Goal: Task Accomplishment & Management: Manage account settings

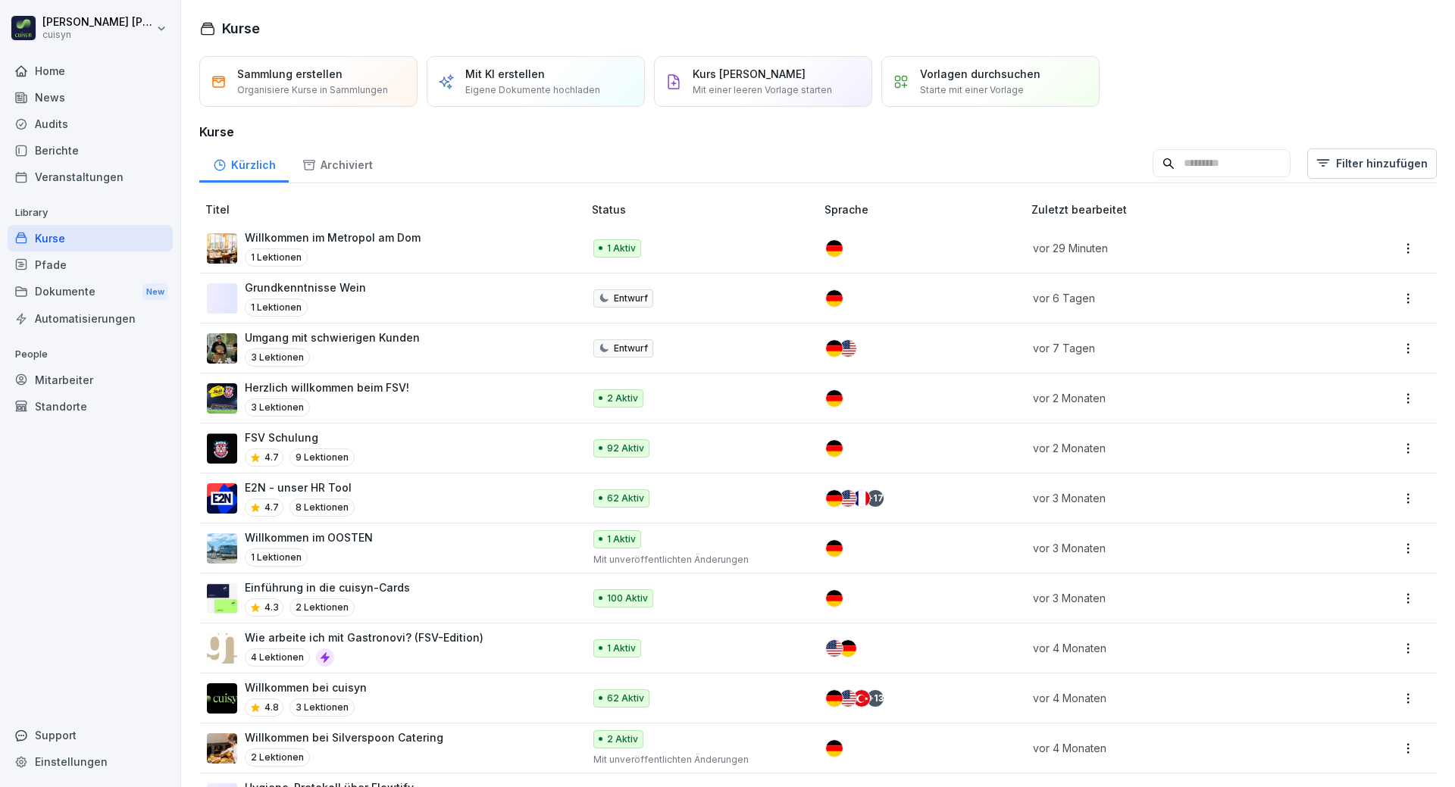
click at [54, 377] on div "Mitarbeiter" at bounding box center [90, 380] width 165 height 27
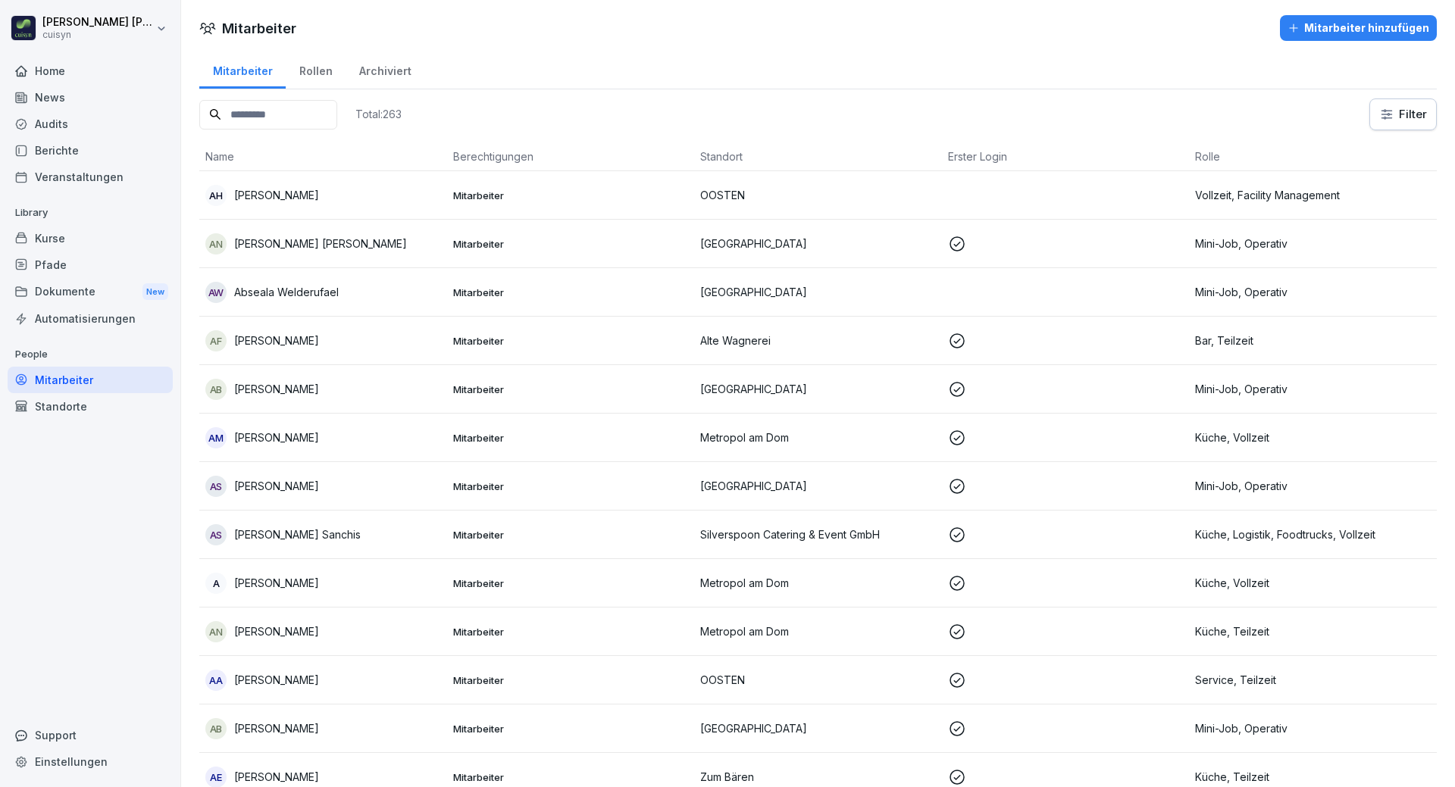
click at [297, 117] on input at bounding box center [268, 115] width 138 height 30
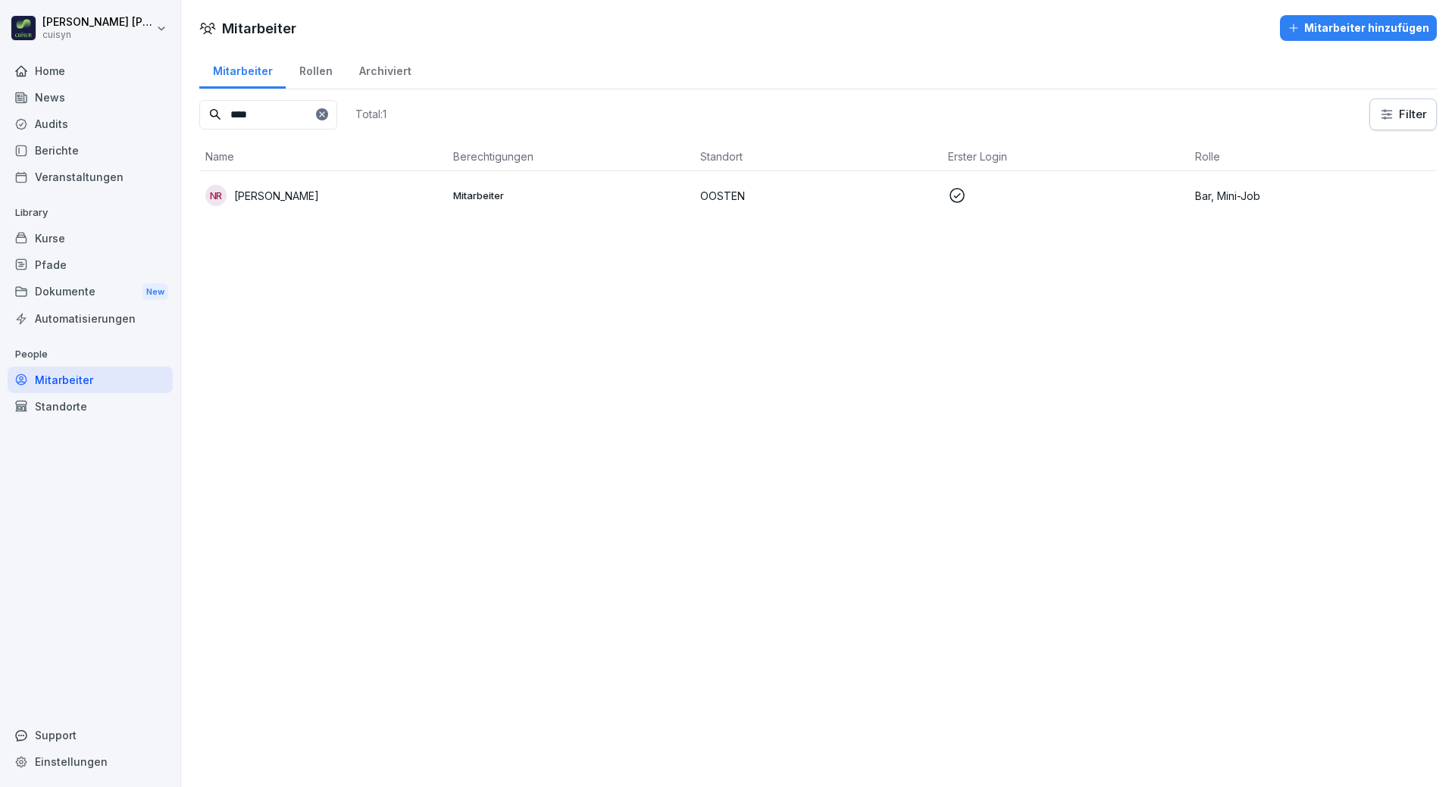
type input "****"
click at [311, 192] on div "NR [PERSON_NAME]" at bounding box center [323, 195] width 236 height 21
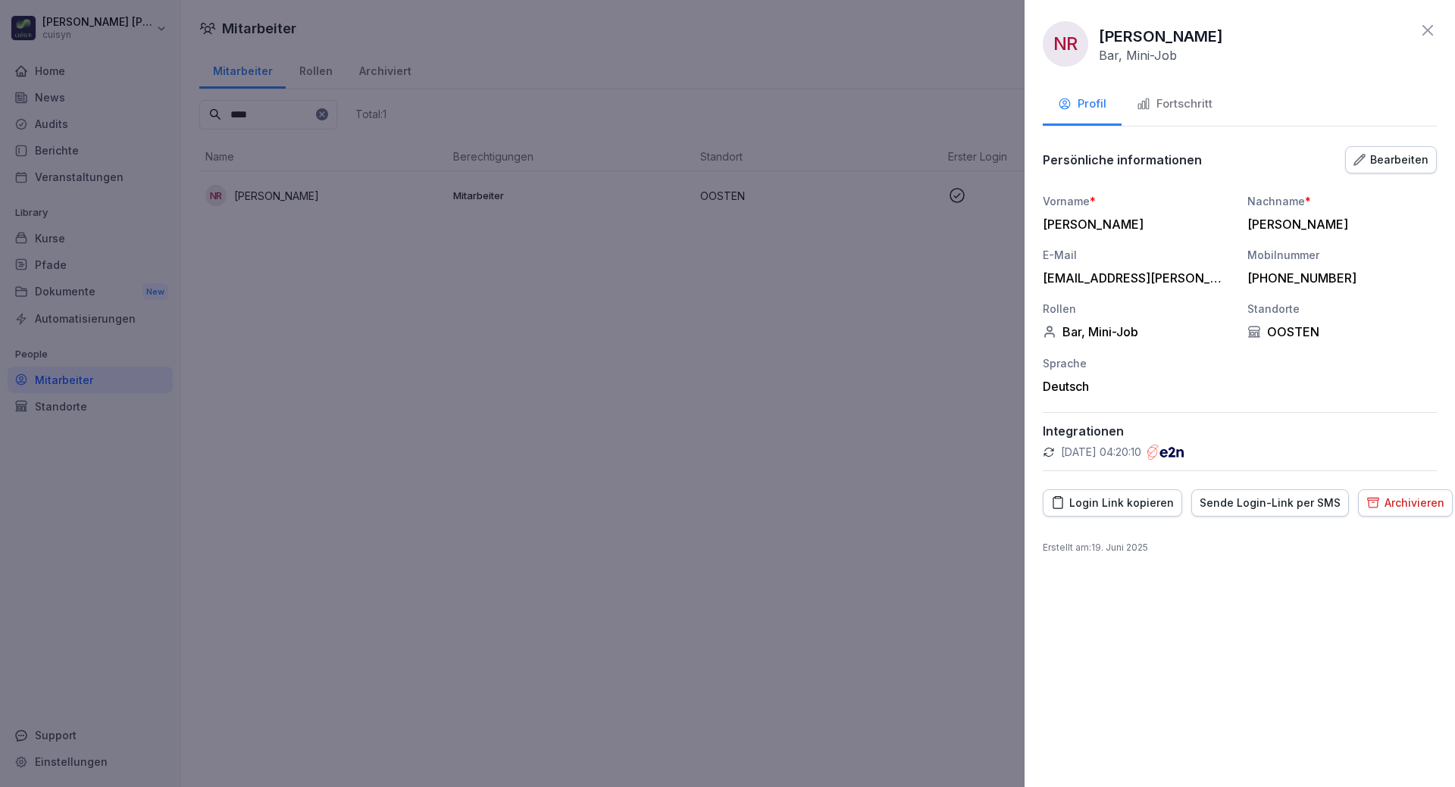
click at [1186, 91] on button "Fortschritt" at bounding box center [1174, 105] width 106 height 41
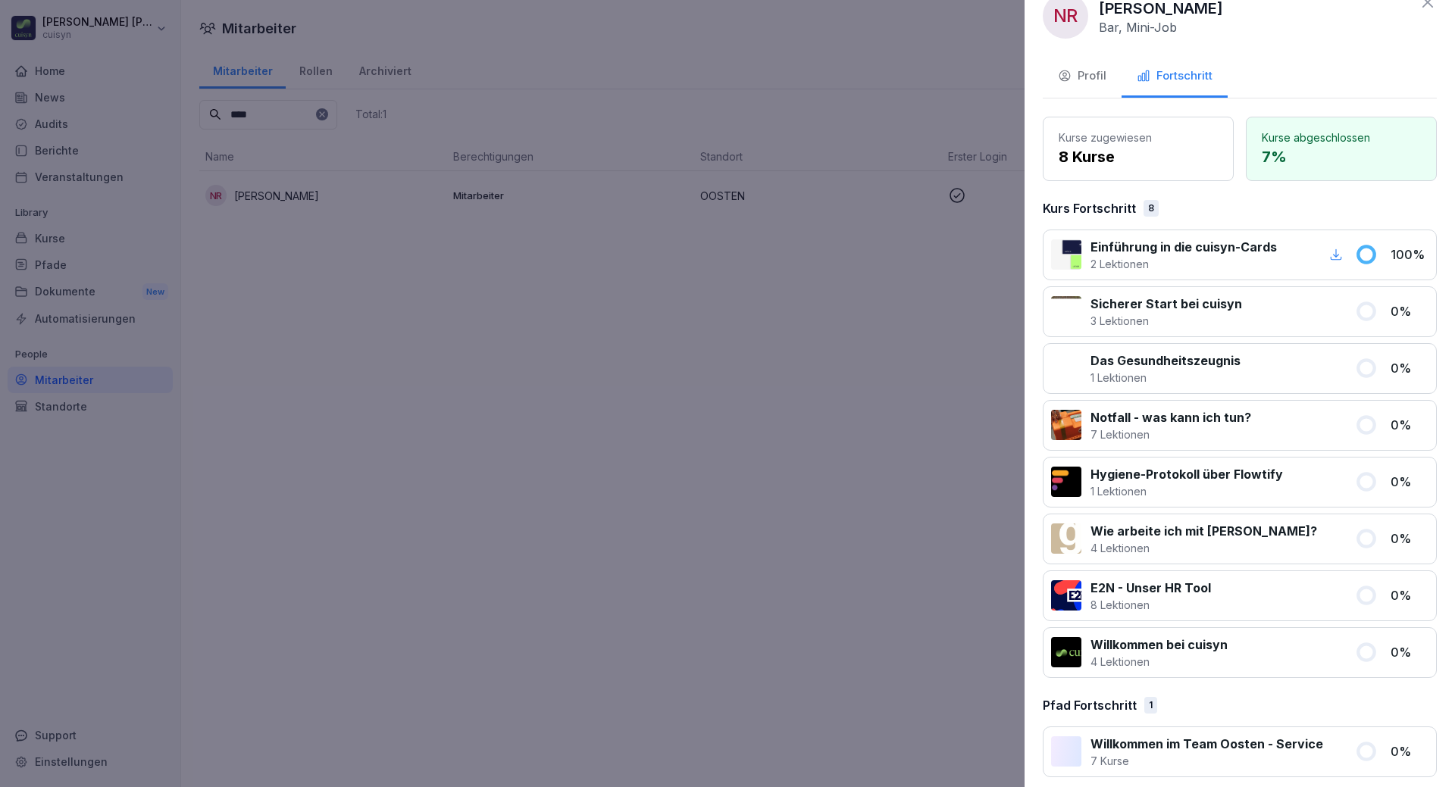
scroll to position [39, 0]
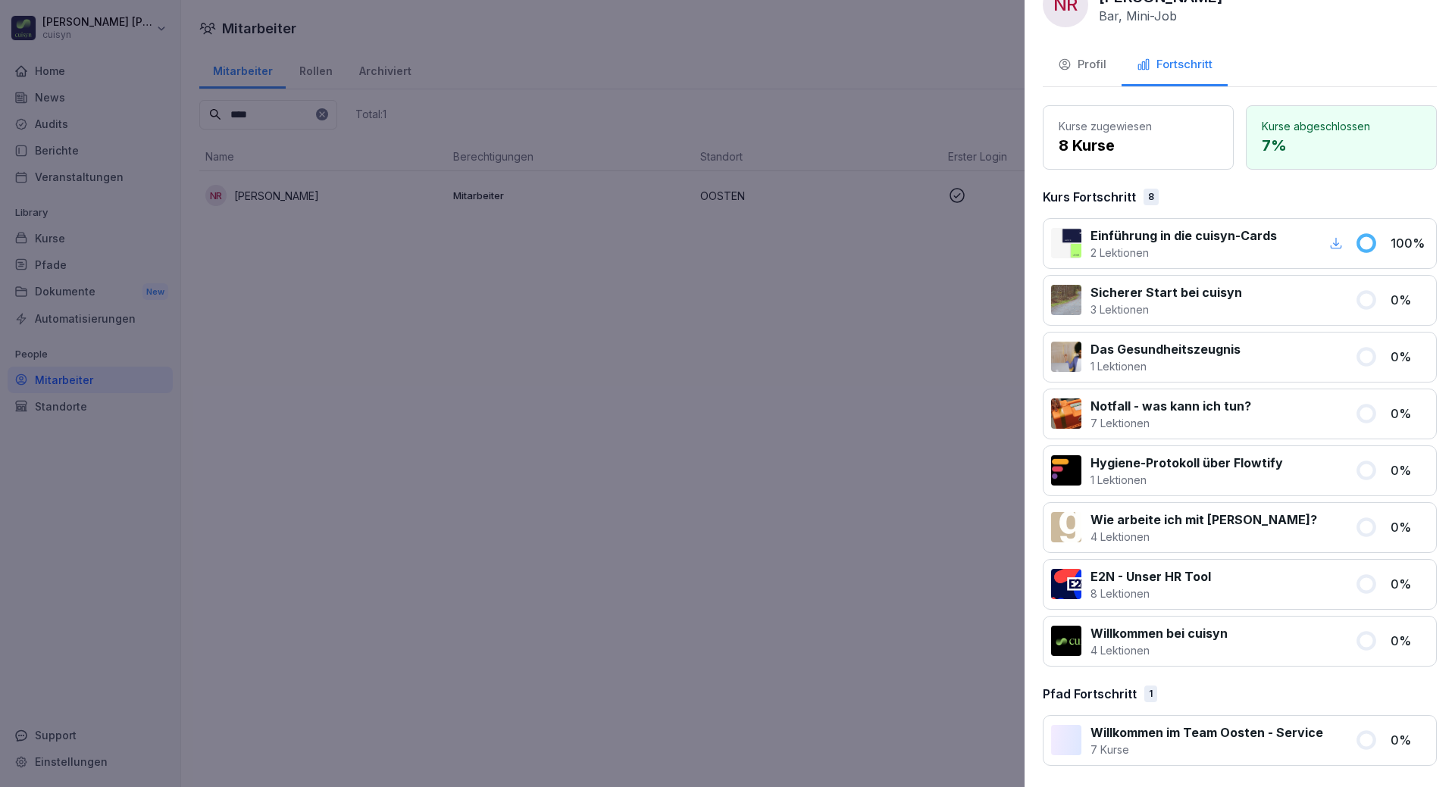
click at [464, 425] on div at bounding box center [727, 393] width 1455 height 787
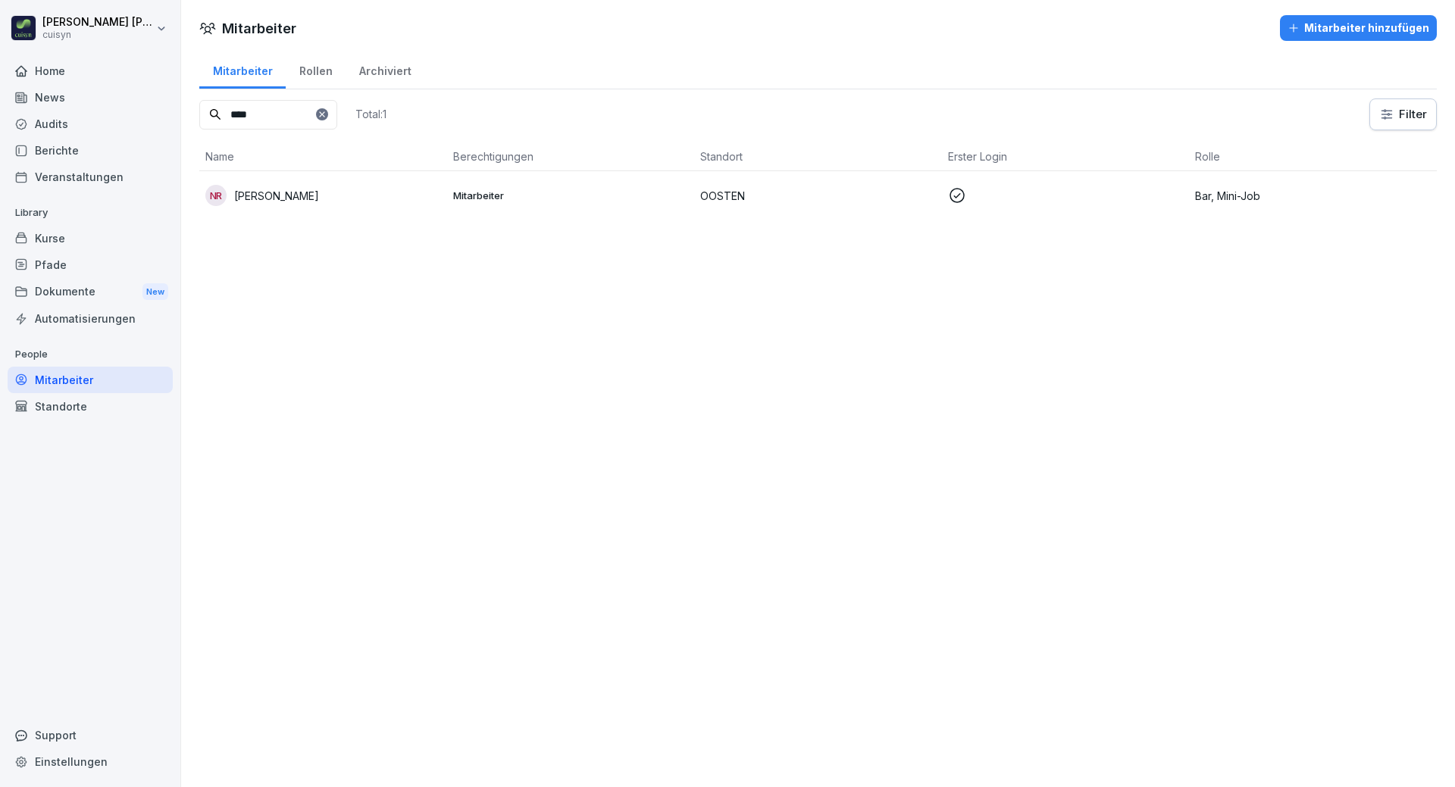
click at [52, 237] on div "Kurse" at bounding box center [90, 238] width 165 height 27
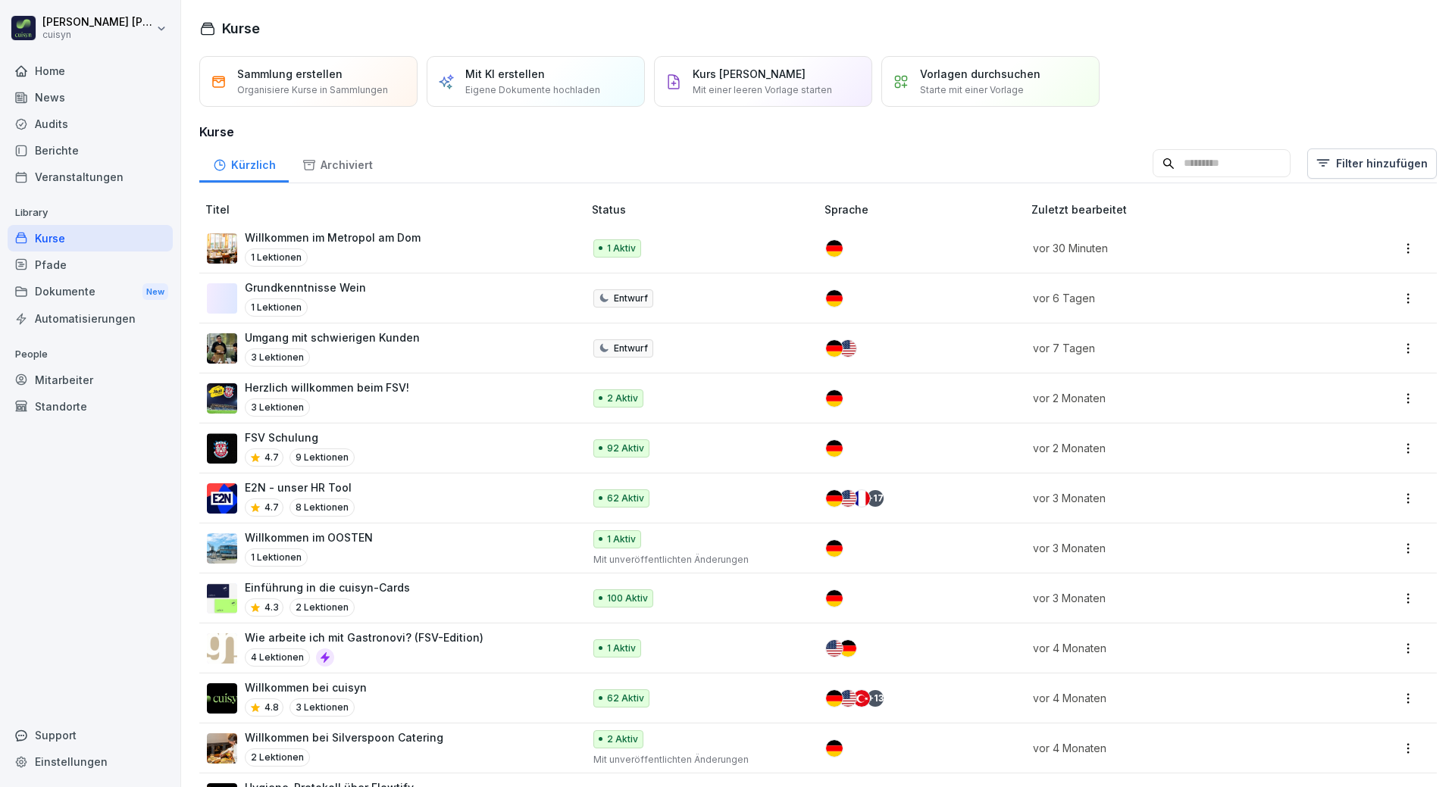
click at [60, 263] on div "Pfade" at bounding box center [90, 265] width 165 height 27
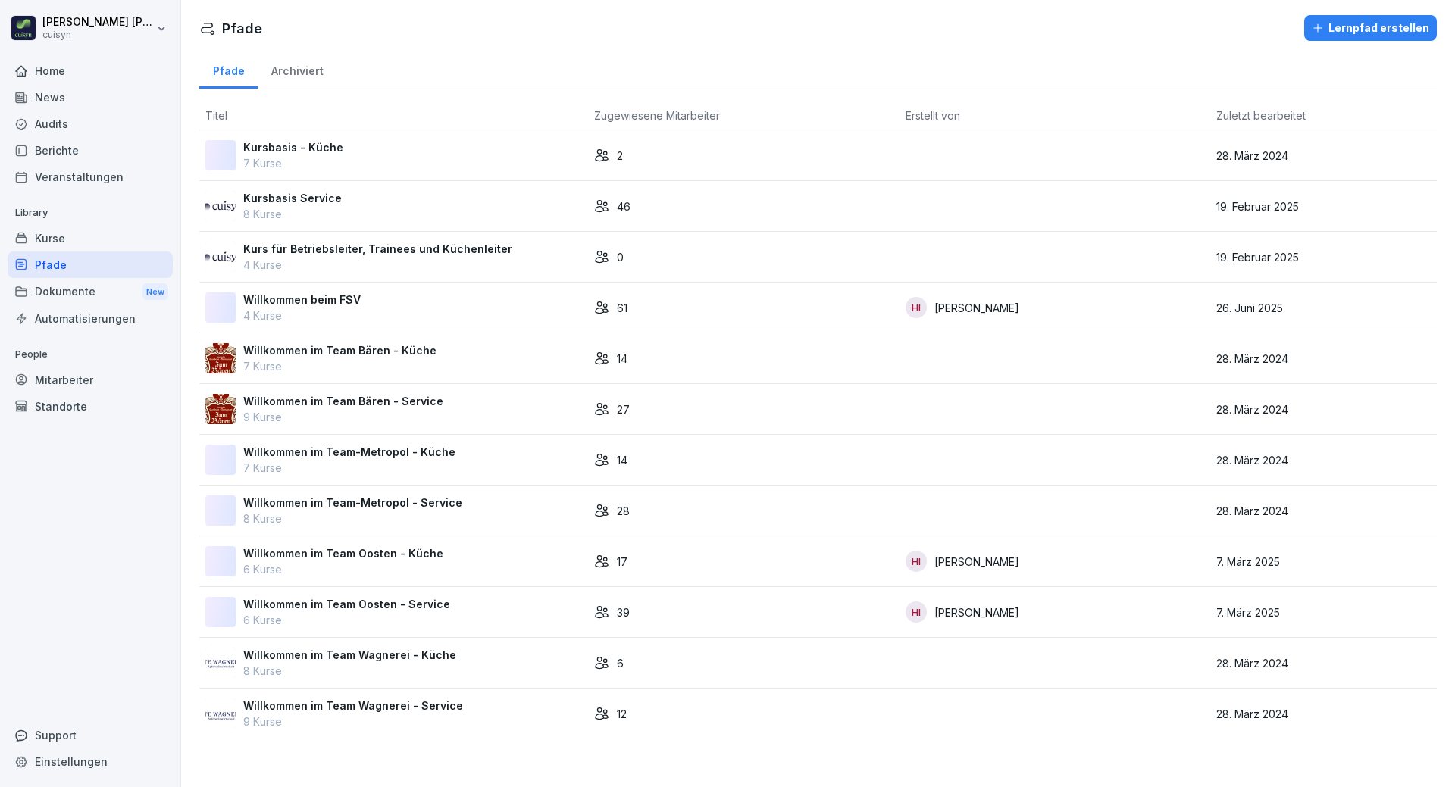
click at [61, 234] on div "Kurse" at bounding box center [90, 238] width 165 height 27
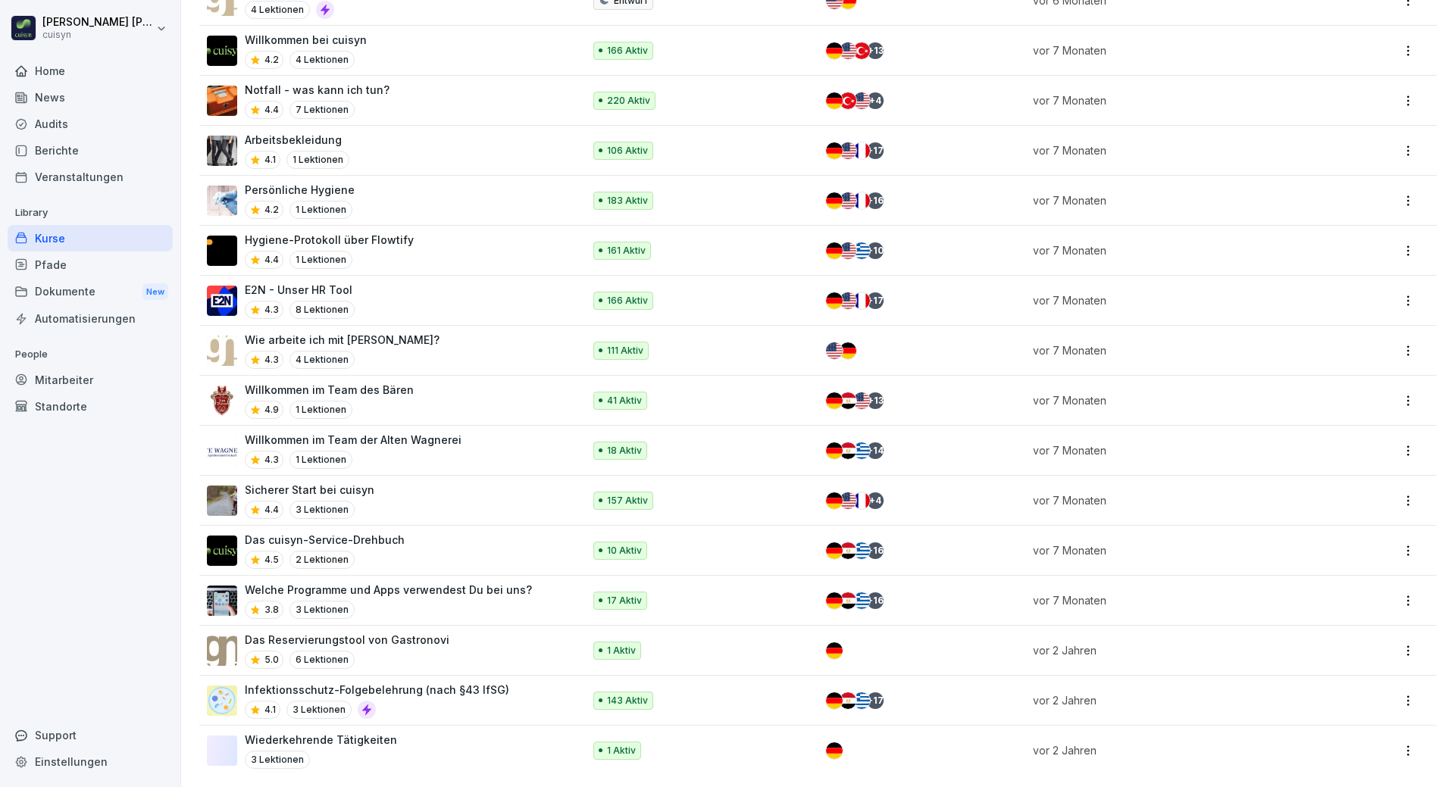
scroll to position [859, 0]
click at [466, 704] on div "4.1 3 Lektionen" at bounding box center [377, 710] width 264 height 18
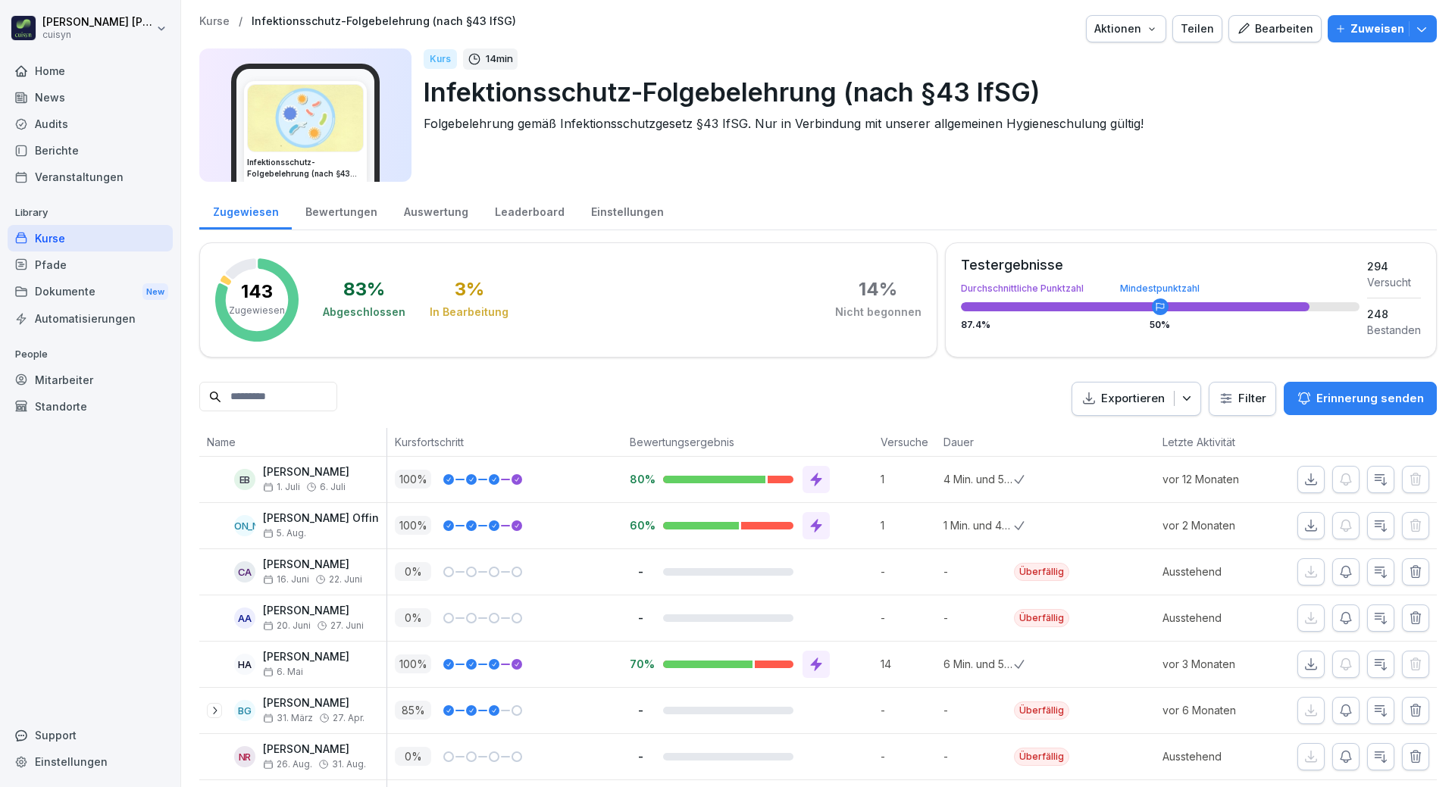
click at [1375, 31] on p "Zuweisen" at bounding box center [1377, 28] width 54 height 17
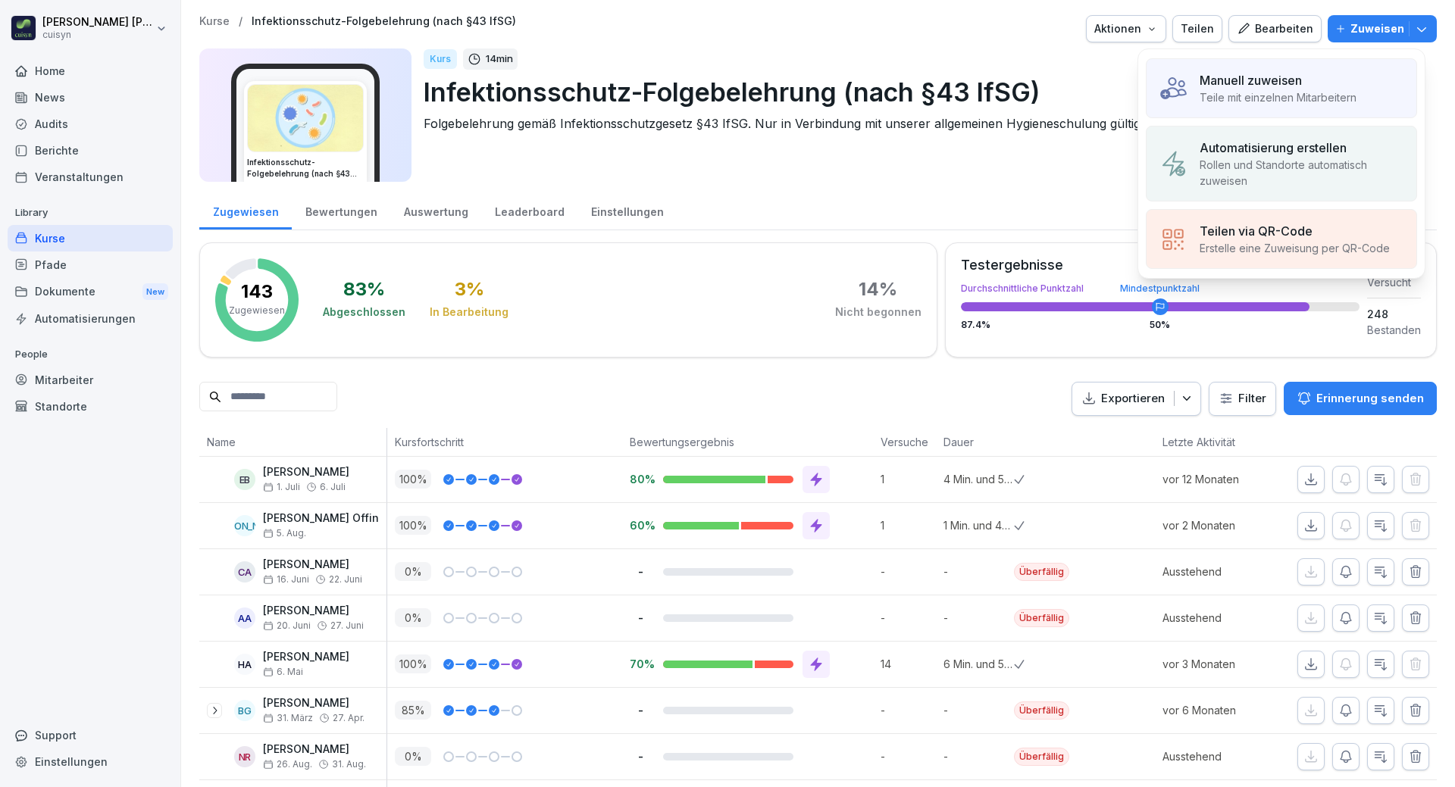
click at [1271, 92] on p "Teile mit einzelnen Mitarbeitern" at bounding box center [1278, 97] width 157 height 16
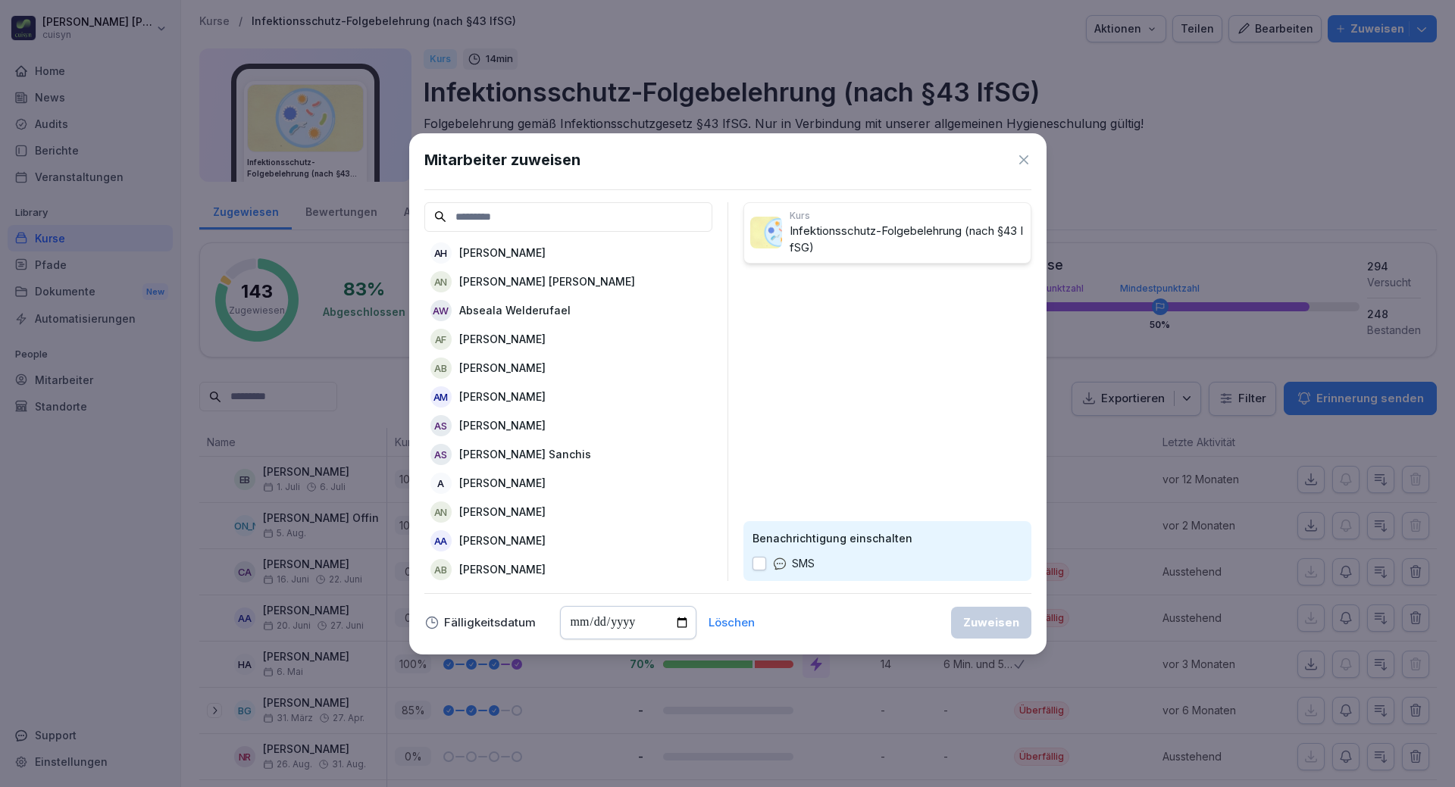
click at [581, 211] on input at bounding box center [568, 217] width 288 height 30
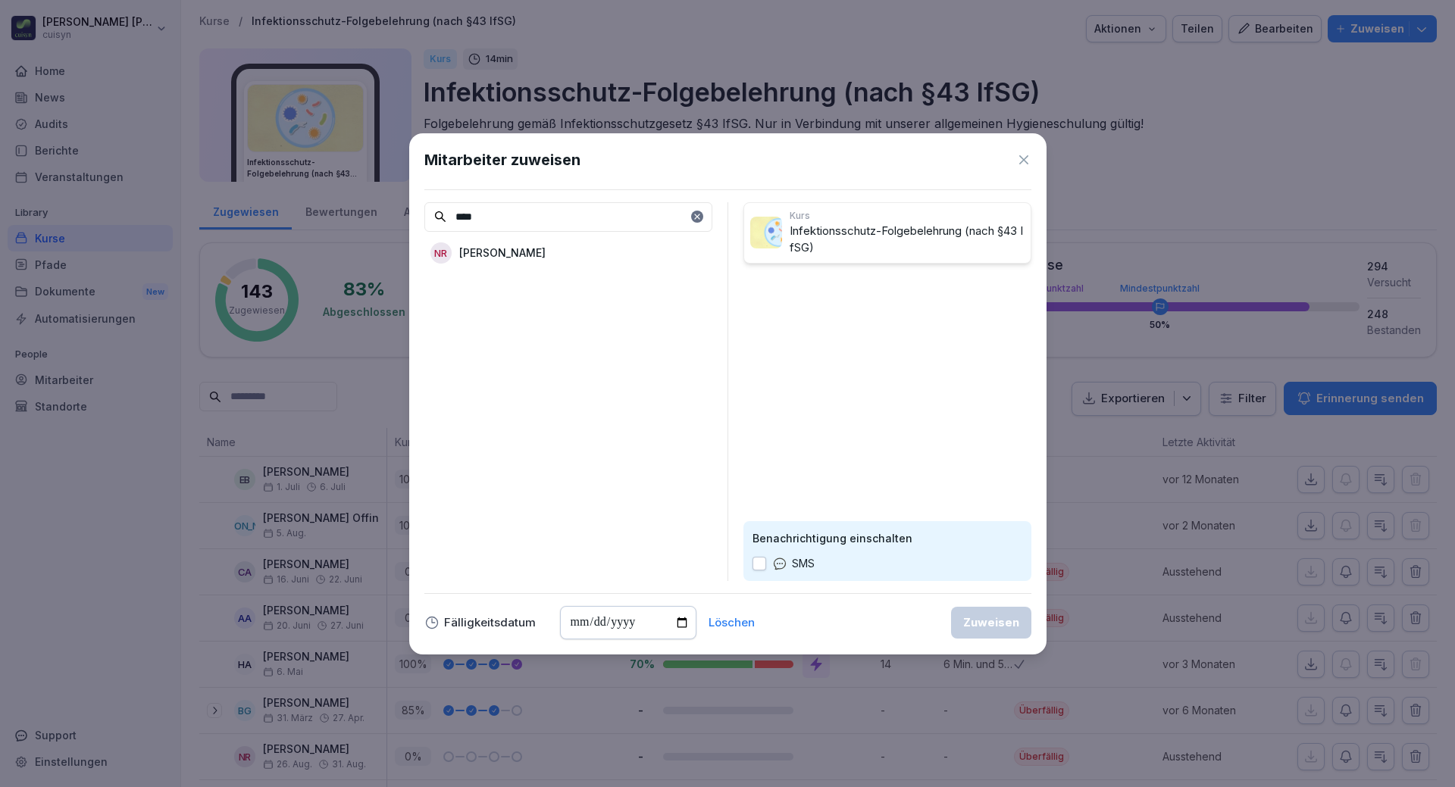
type input "****"
click at [525, 261] on div "NR [PERSON_NAME]" at bounding box center [568, 252] width 288 height 27
click at [1009, 626] on div "Zuweisen" at bounding box center [991, 623] width 56 height 17
